Goal: Information Seeking & Learning: Find contact information

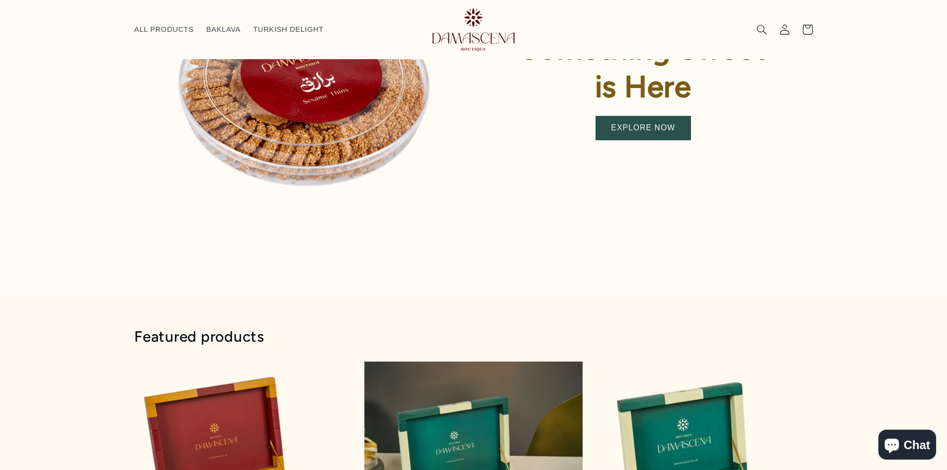
scroll to position [235, 0]
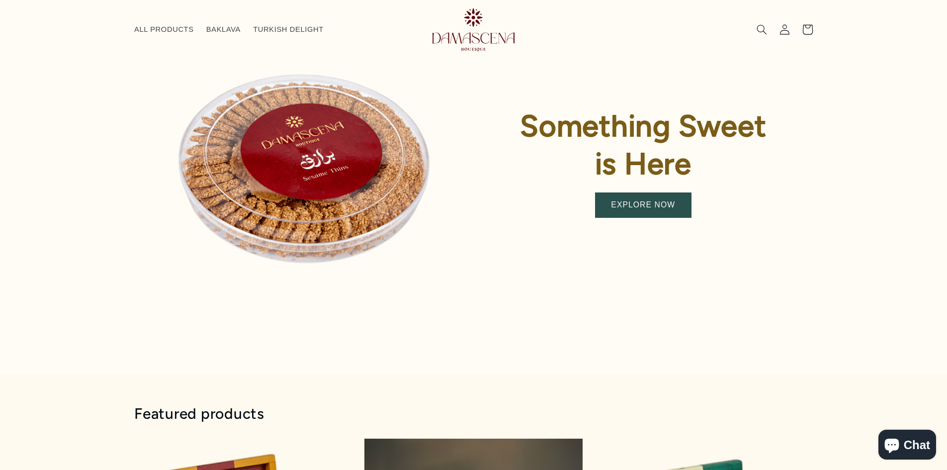
click at [645, 203] on link "EXPLORE NOW" at bounding box center [643, 205] width 95 height 24
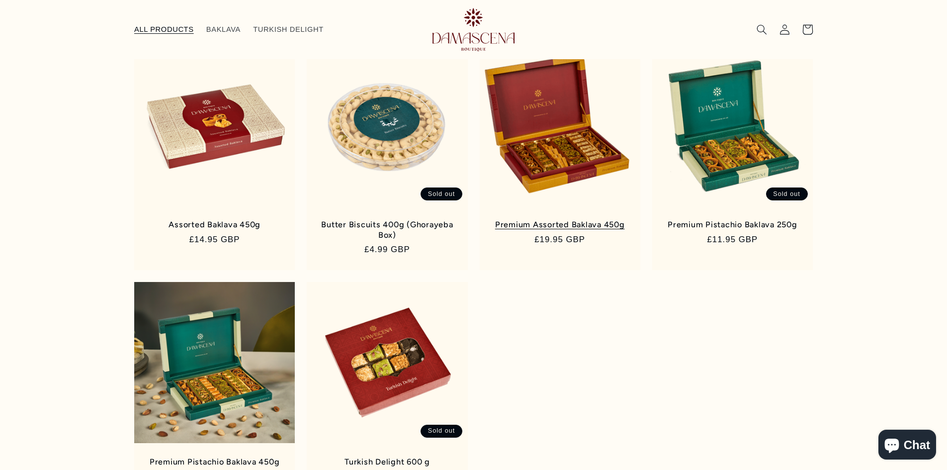
scroll to position [135, 0]
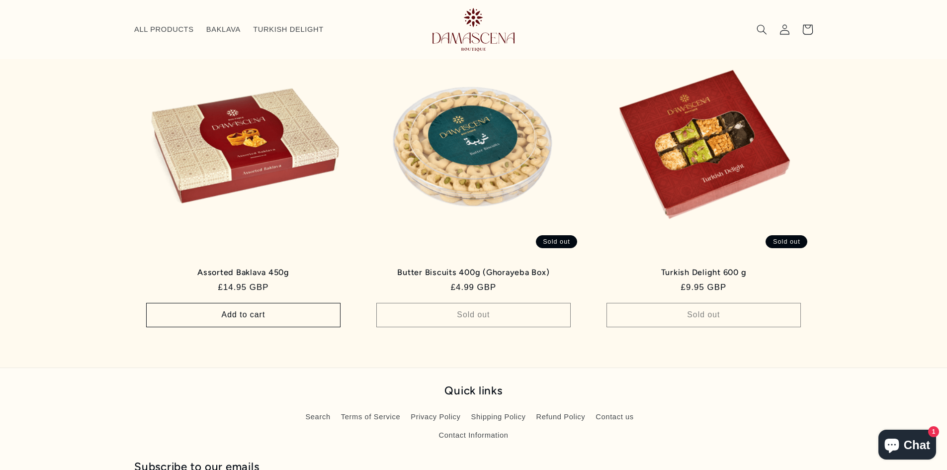
scroll to position [1088, 0]
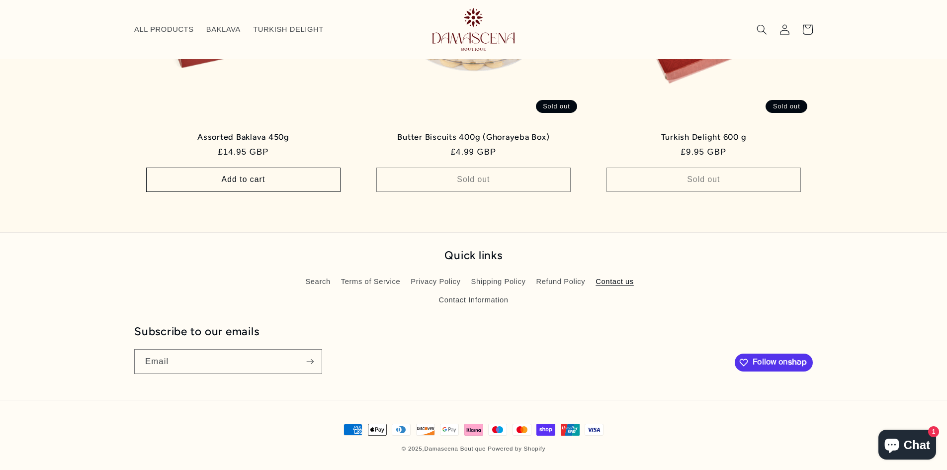
click at [603, 283] on link "Contact us" at bounding box center [615, 282] width 38 height 18
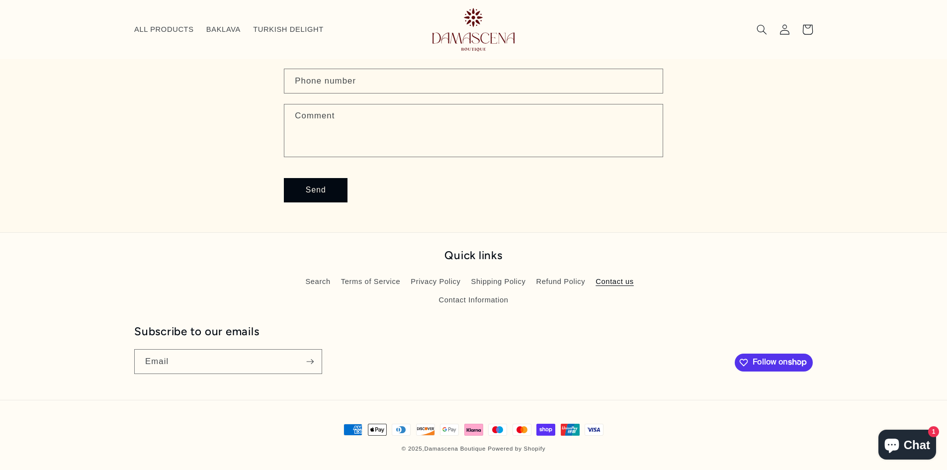
scroll to position [147, 0]
click at [497, 282] on link "Shipping Policy" at bounding box center [498, 282] width 55 height 18
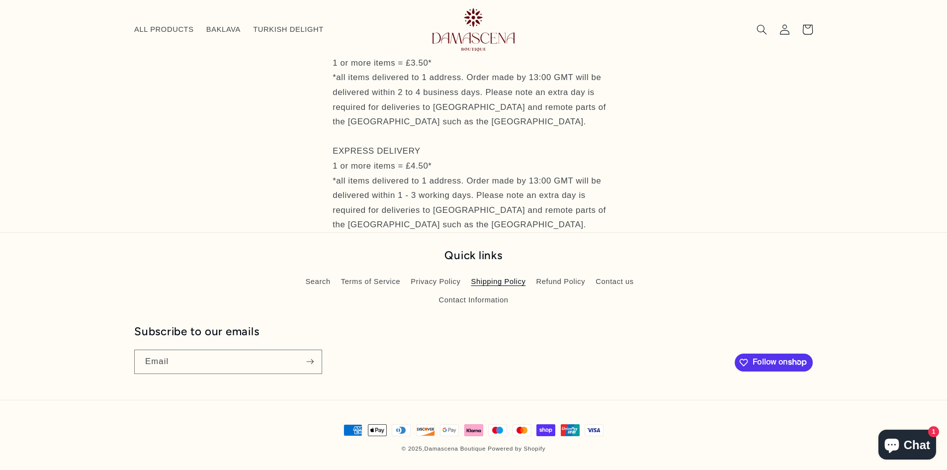
scroll to position [103, 0]
click at [478, 298] on link "Contact Information" at bounding box center [474, 300] width 70 height 18
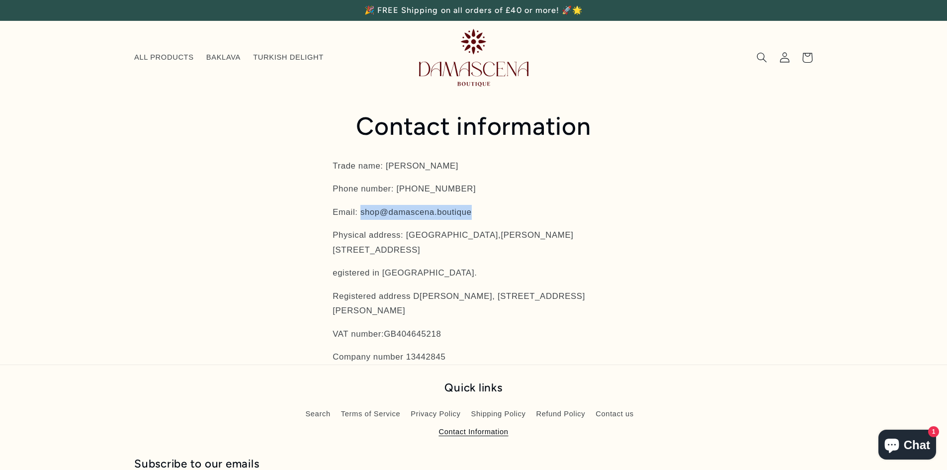
drag, startPoint x: 476, startPoint y: 214, endPoint x: 364, endPoint y: 213, distance: 111.9
click at [364, 213] on p "Email: shop@damascena.b outique" at bounding box center [474, 212] width 282 height 15
copy p "shop@damascena.b outique"
drag, startPoint x: 400, startPoint y: 211, endPoint x: 469, endPoint y: 210, distance: 68.6
click at [400, 211] on p "Email: shop@damascena.b outique" at bounding box center [474, 212] width 282 height 15
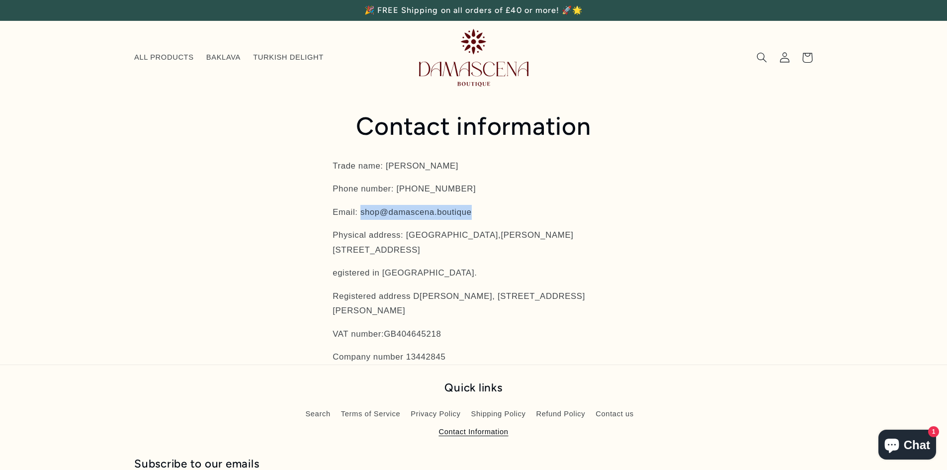
drag, startPoint x: 490, startPoint y: 210, endPoint x: 364, endPoint y: 206, distance: 126.4
click at [364, 206] on p "Email: shop@damascena.b outique" at bounding box center [474, 212] width 282 height 15
copy p "shop@damascena.b outique"
drag, startPoint x: 457, startPoint y: 234, endPoint x: 526, endPoint y: 237, distance: 68.7
click at [526, 237] on span "[PERSON_NAME][STREET_ADDRESS]" at bounding box center [453, 242] width 241 height 24
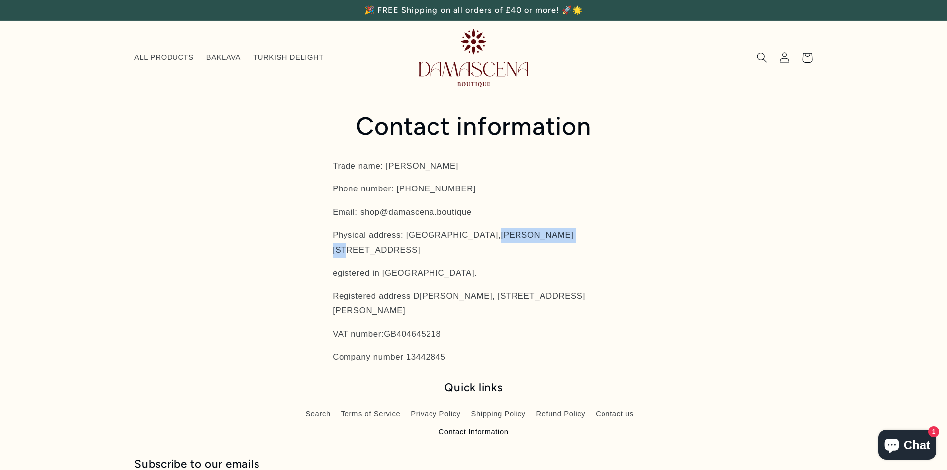
click at [525, 241] on p "Physical address: [PERSON_NAME][STREET_ADDRESS]" at bounding box center [474, 242] width 282 height 29
drag, startPoint x: 455, startPoint y: 234, endPoint x: 568, endPoint y: 238, distance: 113.0
click at [568, 238] on p "Physical address: [PERSON_NAME][STREET_ADDRESS]" at bounding box center [474, 242] width 282 height 29
copy p "[PERSON_NAME][GEOGRAPHIC_DATA], [STREET_ADDRESS]"
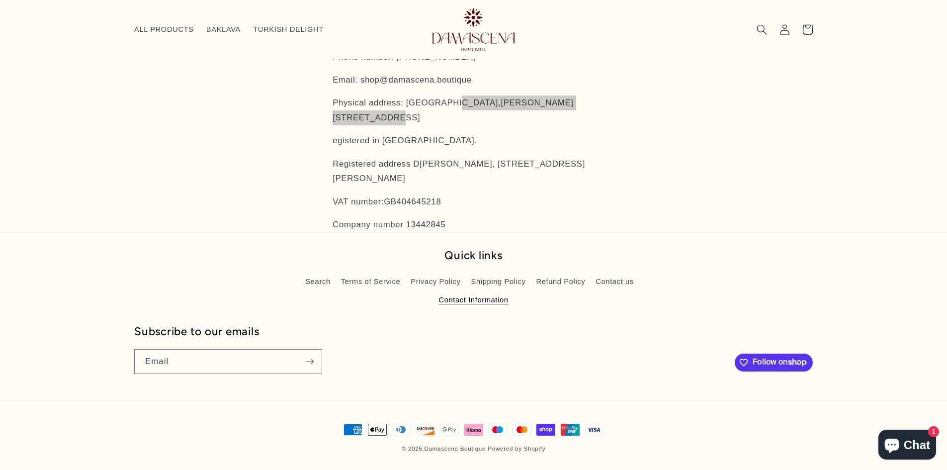
scroll to position [118, 0]
